Goal: Navigation & Orientation: Find specific page/section

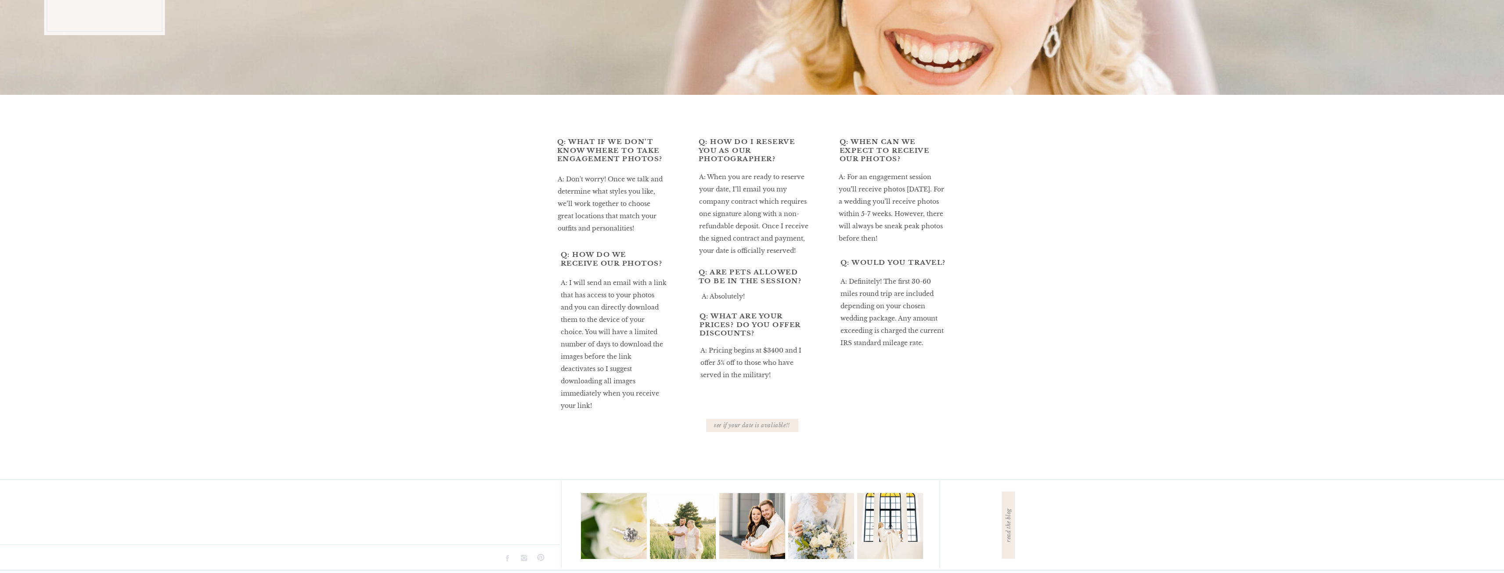
scroll to position [281, 0]
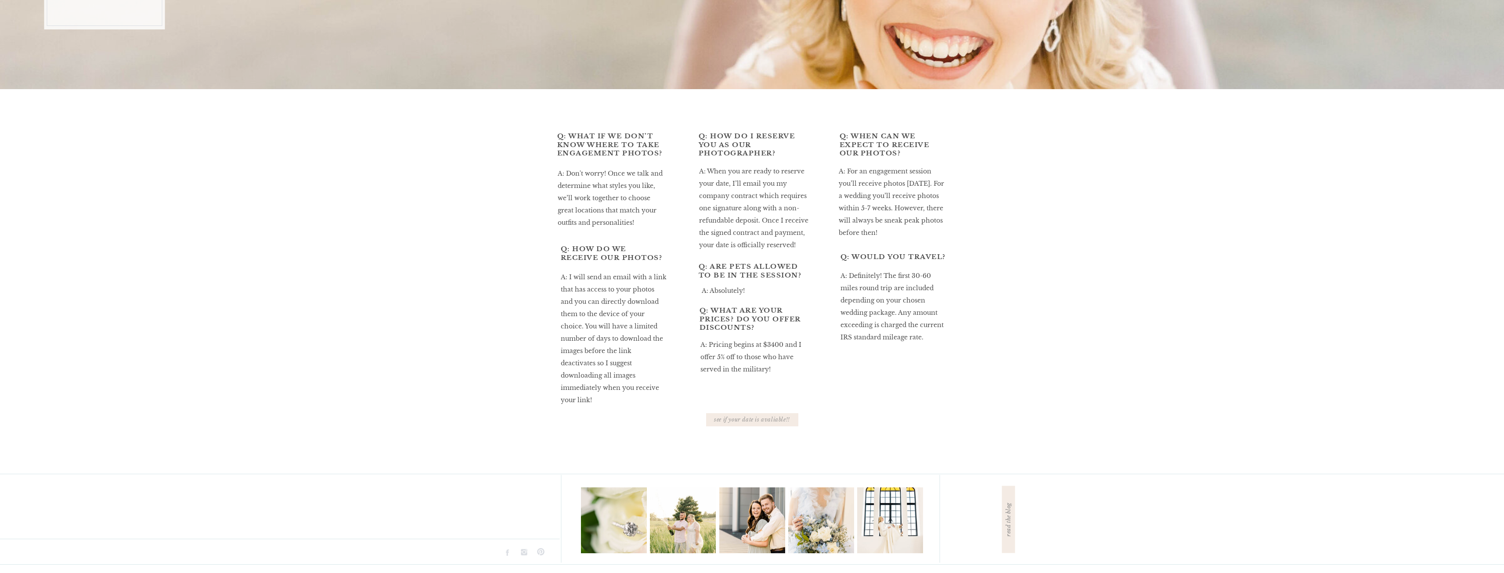
click at [748, 418] on div "see if your date is avaliable!!" at bounding box center [753, 420] width 82 height 8
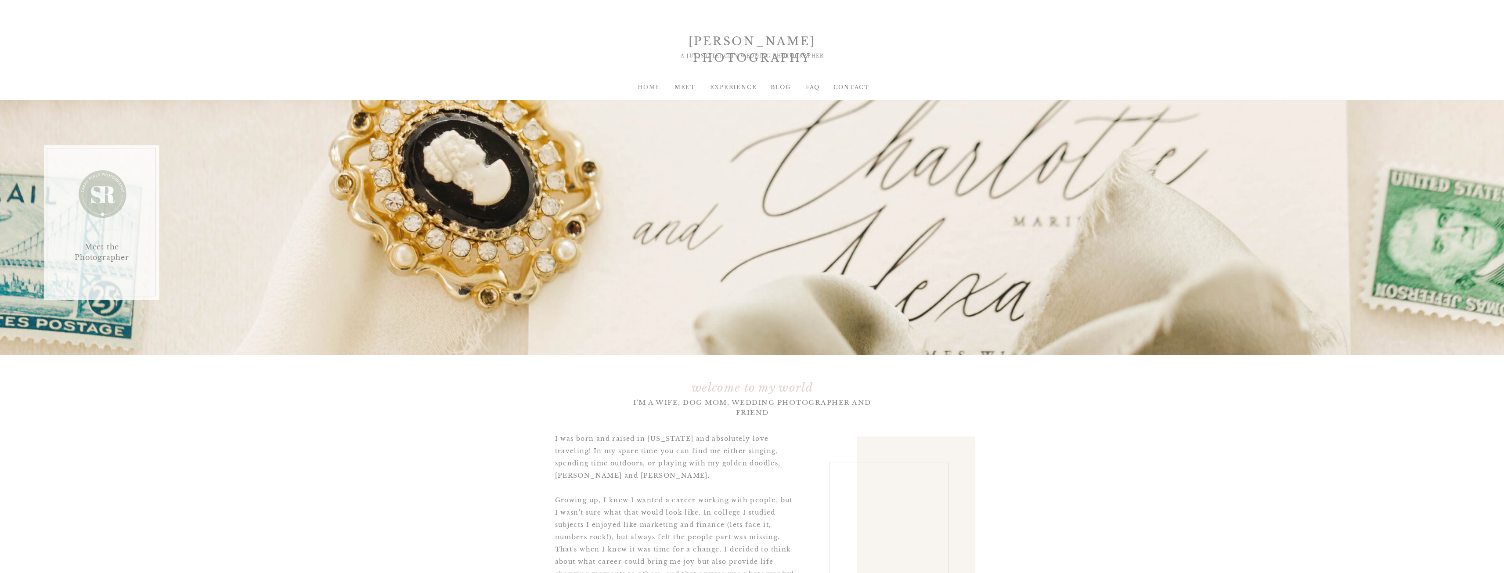
click at [650, 84] on div "HOME" at bounding box center [650, 87] width 36 height 8
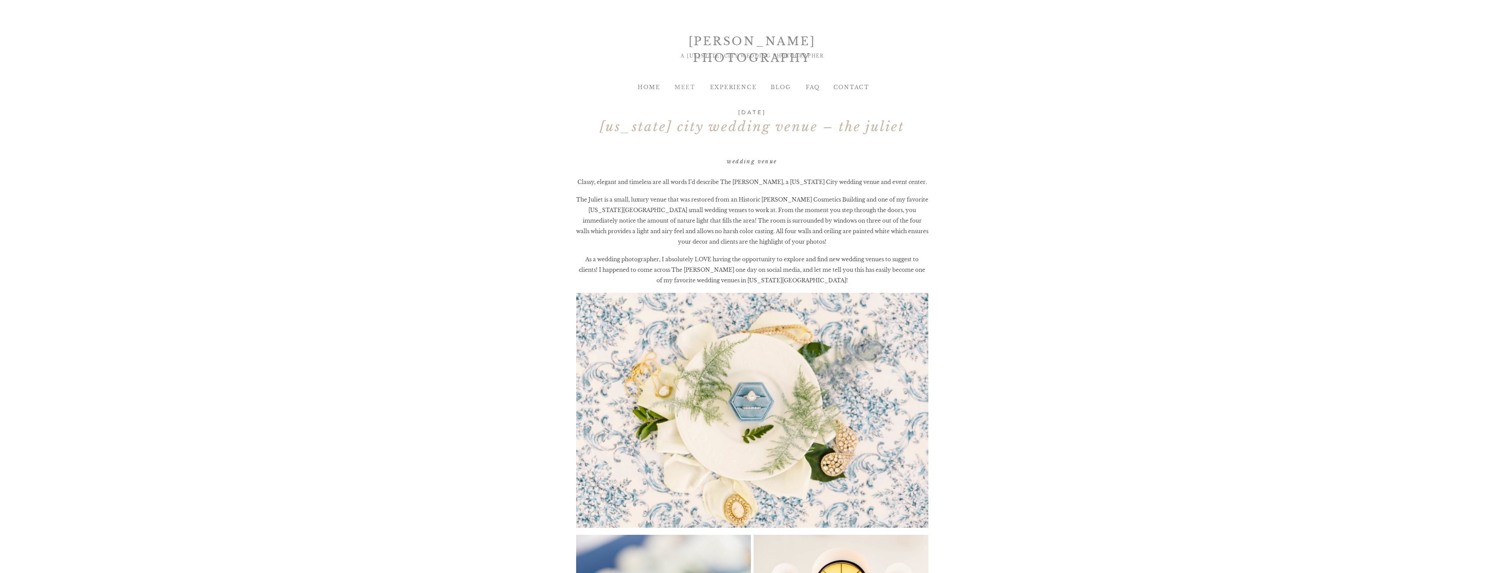
click at [685, 89] on div "MEET" at bounding box center [686, 87] width 36 height 8
